Goal: Task Accomplishment & Management: Manage account settings

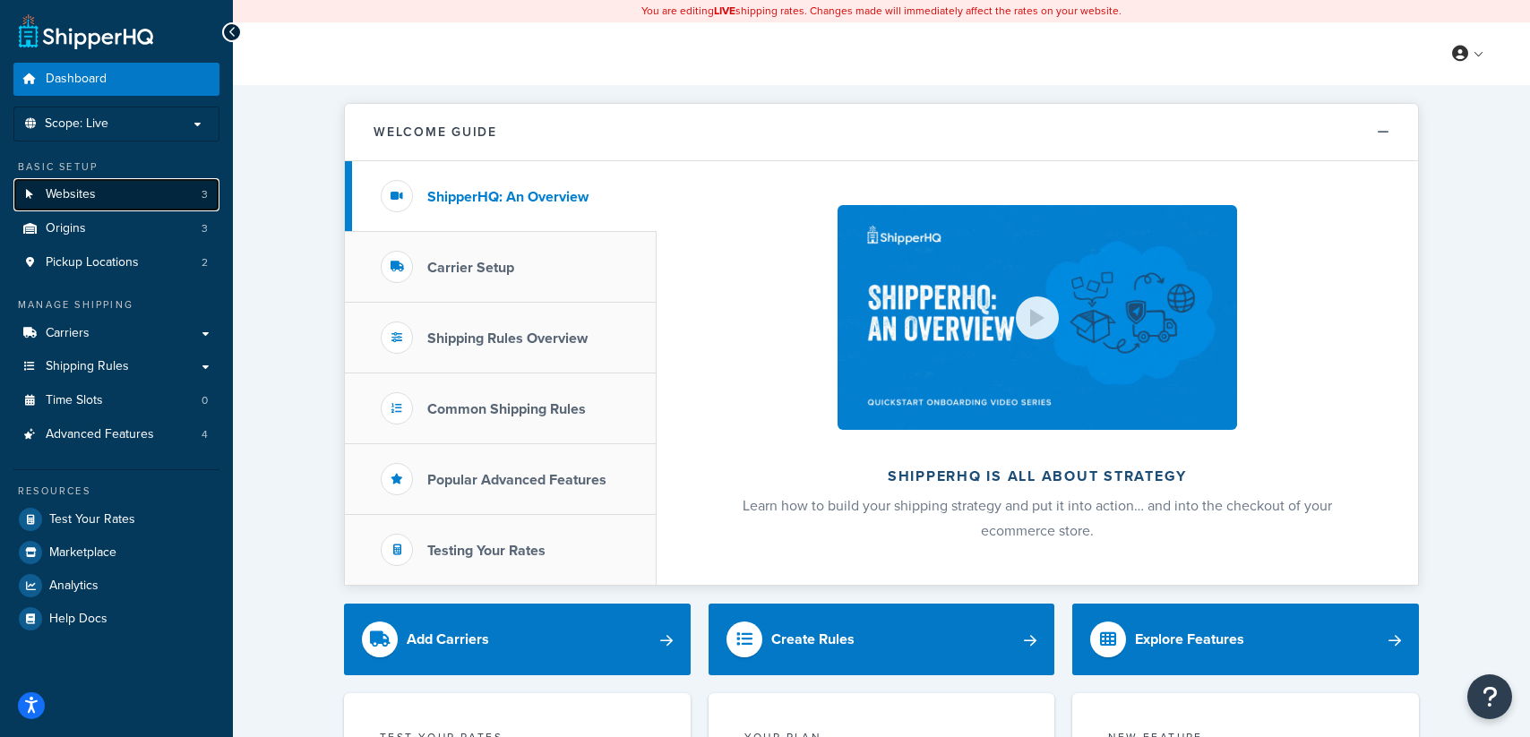
click at [78, 199] on span "Websites" at bounding box center [71, 194] width 50 height 15
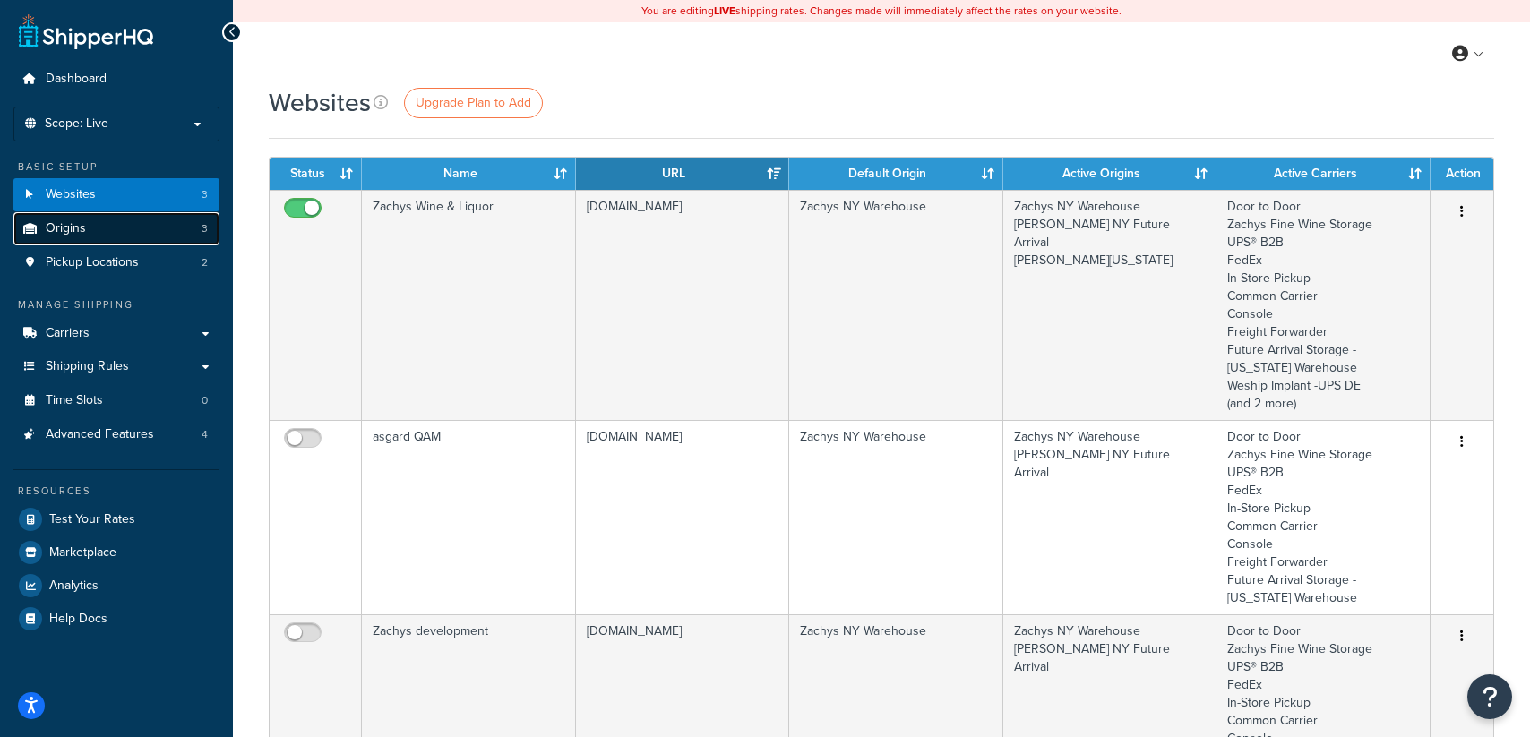
click at [64, 222] on span "Origins" at bounding box center [66, 228] width 40 height 15
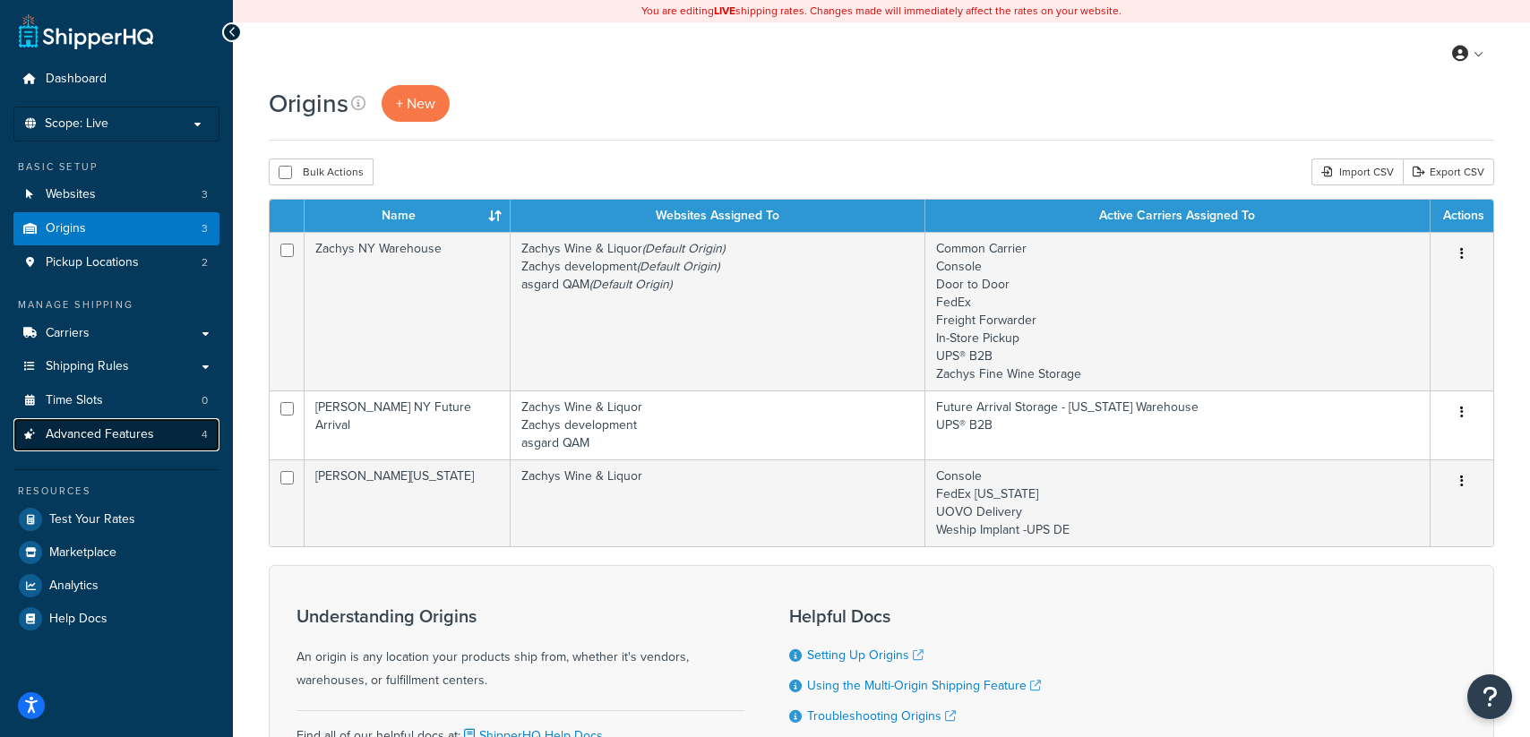
click at [116, 439] on span "Advanced Features" at bounding box center [100, 434] width 108 height 15
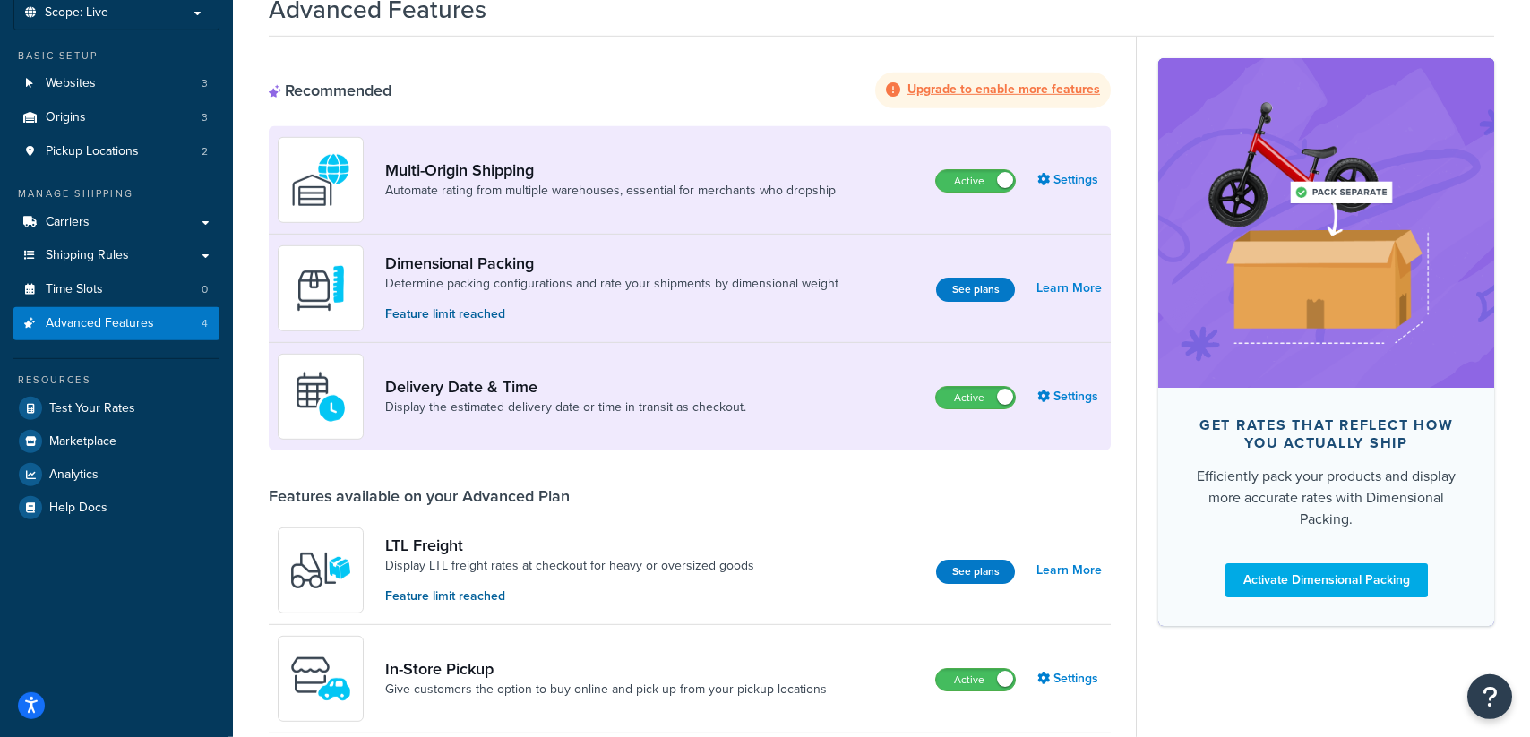
scroll to position [274, 0]
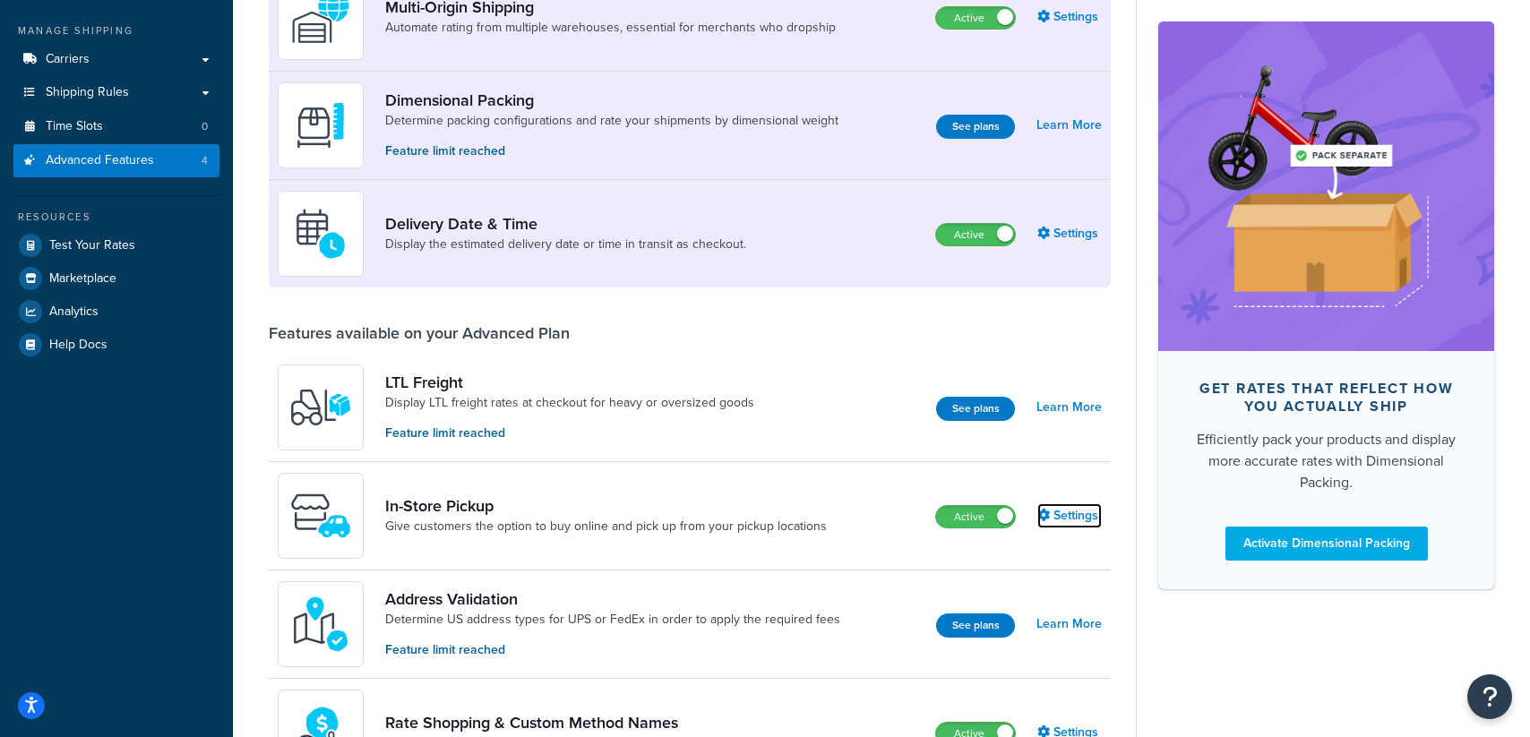
click at [1075, 520] on link "Settings" at bounding box center [1069, 515] width 65 height 25
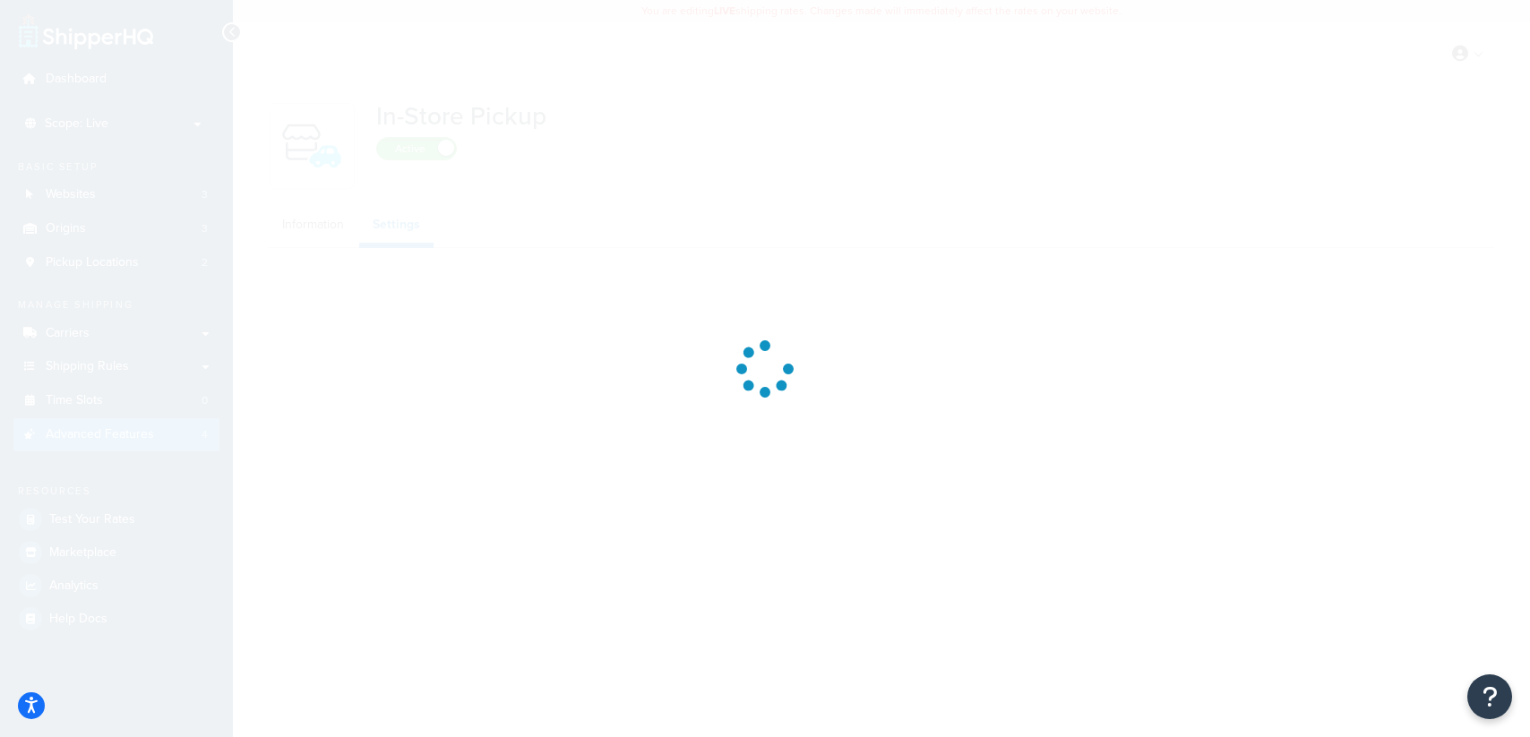
select select "inline"
select select "false"
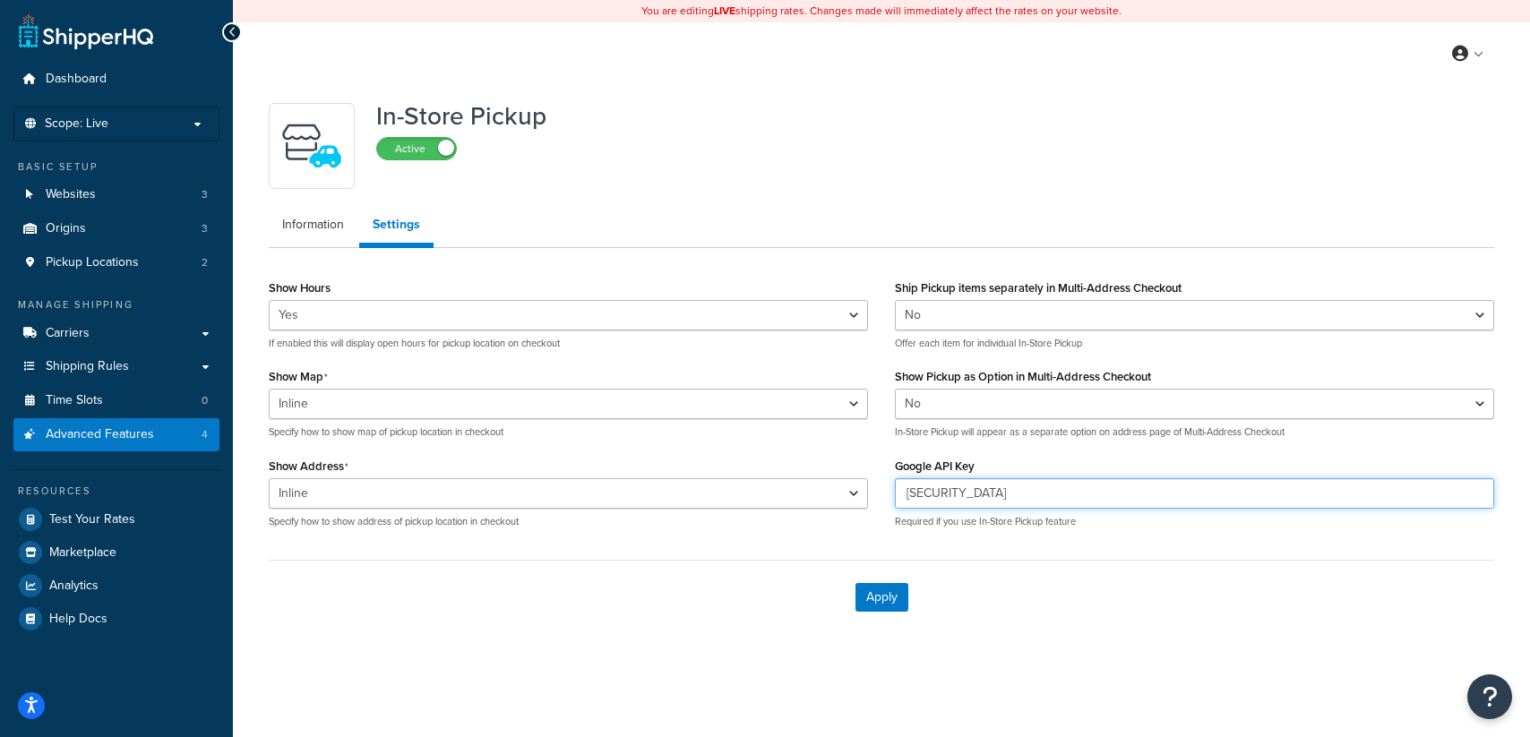
drag, startPoint x: 1187, startPoint y: 493, endPoint x: 760, endPoint y: 505, distance: 427.5
click at [895, 505] on input "AIzaSyBeb_lMk2b2Wc-3VPIv9X24YpVdHAygXNw" at bounding box center [1194, 493] width 599 height 30
click at [1083, 134] on div "In-Store Pickup Active" at bounding box center [882, 146] width 1226 height 86
click at [311, 223] on link "Information" at bounding box center [313, 225] width 89 height 36
